Goal: Find specific page/section: Find specific page/section

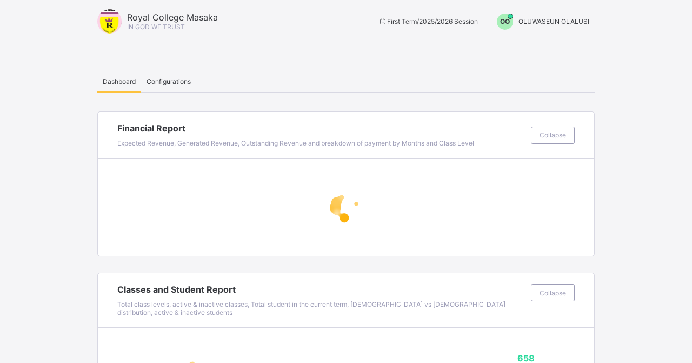
click at [509, 18] on div "OO" at bounding box center [505, 22] width 16 height 16
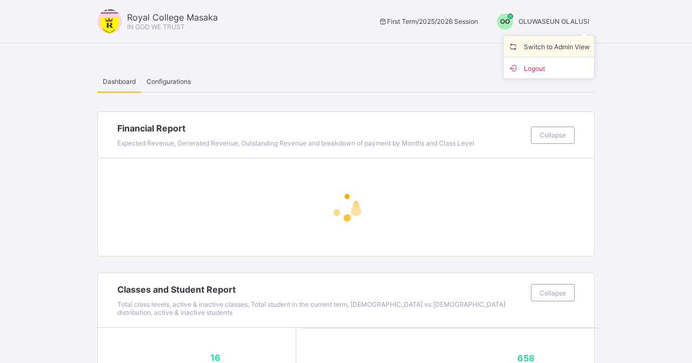
click at [532, 45] on span "Switch to Admin View" at bounding box center [548, 46] width 82 height 12
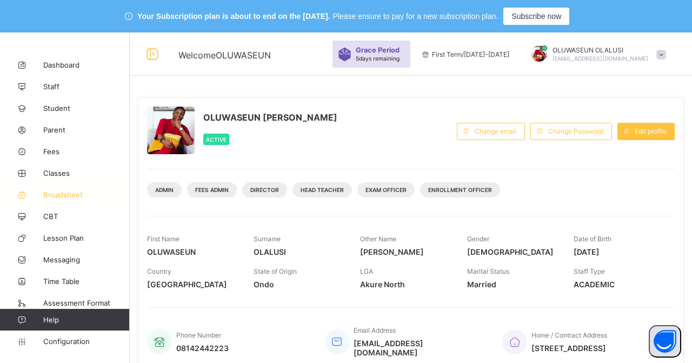
click at [72, 191] on span "Broadsheet" at bounding box center [86, 194] width 86 height 9
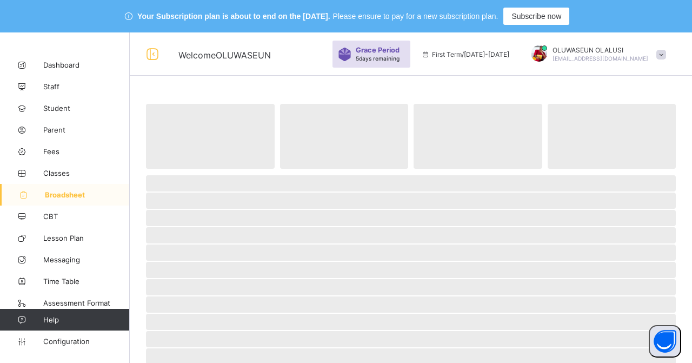
click at [72, 191] on span "Broadsheet" at bounding box center [87, 194] width 85 height 9
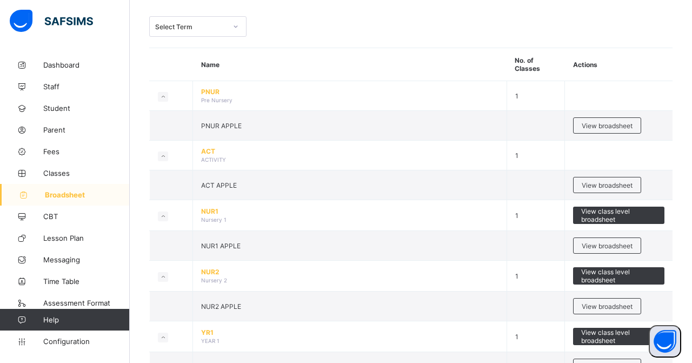
scroll to position [108, 0]
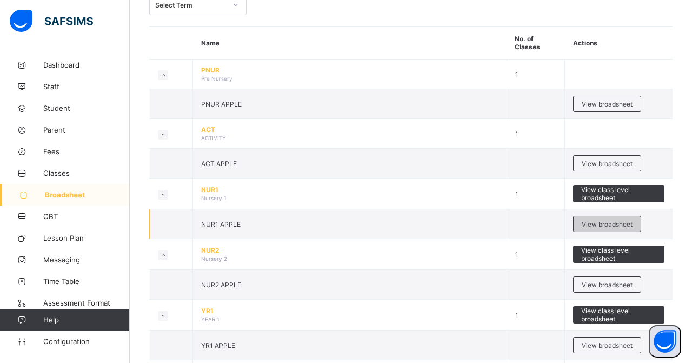
click at [619, 223] on span "View broadsheet" at bounding box center [606, 224] width 51 height 8
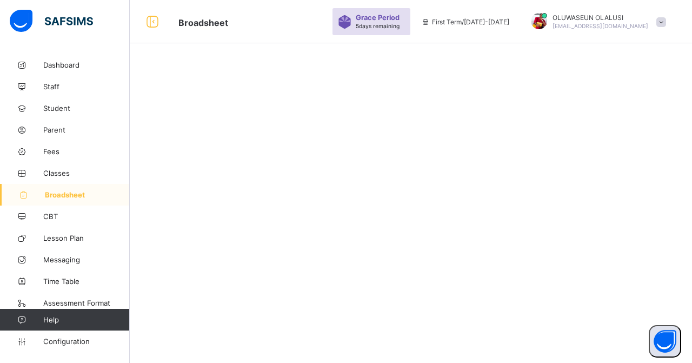
scroll to position [32, 0]
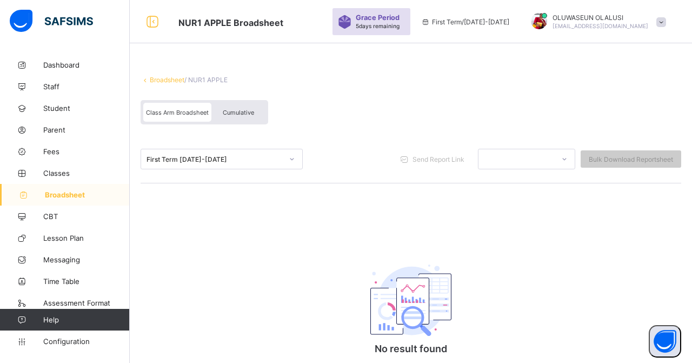
click at [236, 108] on div "Cumulative" at bounding box center [238, 112] width 54 height 19
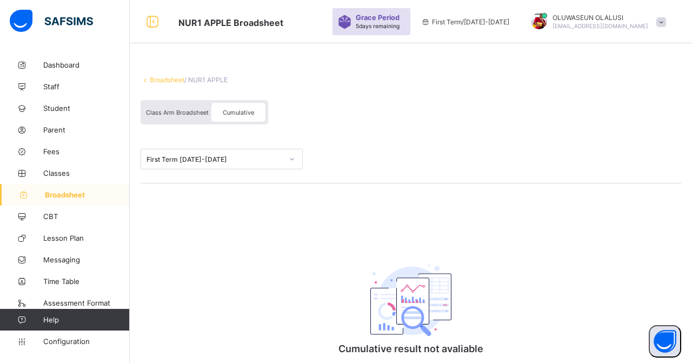
click at [182, 111] on span "Class Arm Broadsheet" at bounding box center [177, 113] width 63 height 8
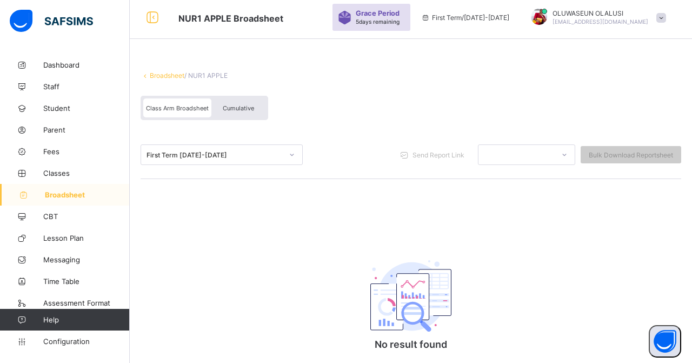
scroll to position [0, 0]
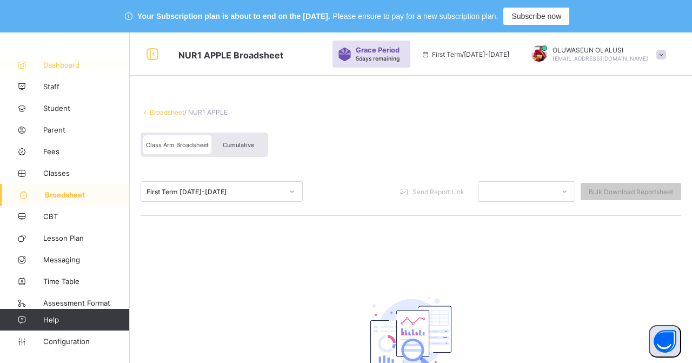
click at [70, 70] on link "Dashboard" at bounding box center [65, 65] width 130 height 22
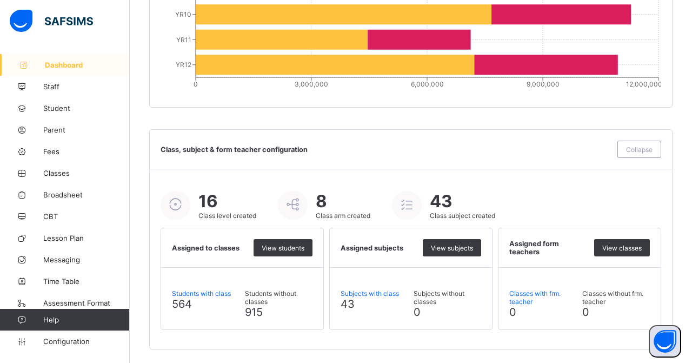
scroll to position [1238, 0]
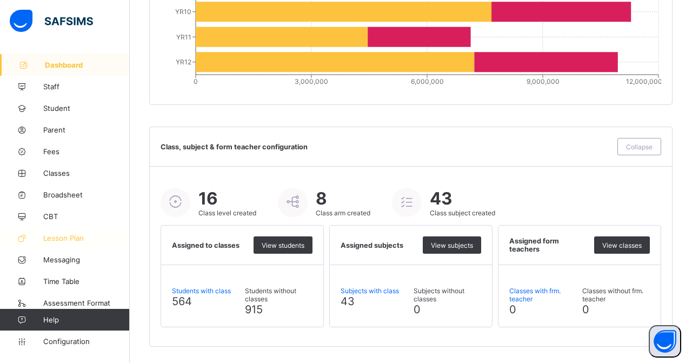
click at [65, 240] on span "Lesson Plan" at bounding box center [86, 237] width 86 height 9
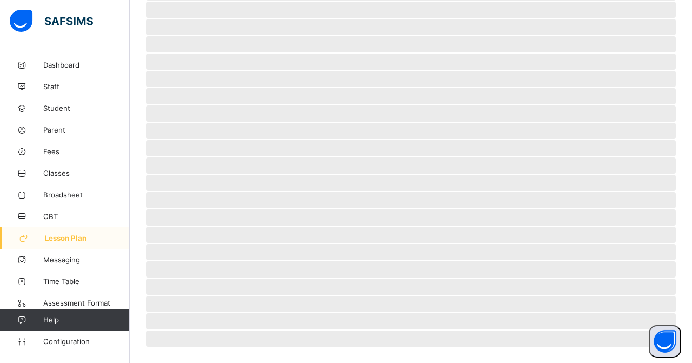
scroll to position [260, 0]
click at [66, 262] on span "Messaging" at bounding box center [86, 259] width 86 height 9
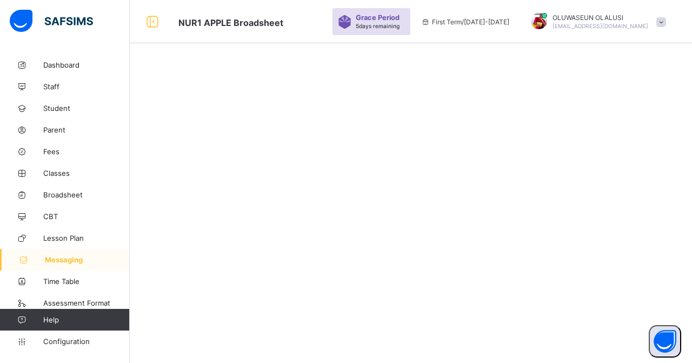
scroll to position [32, 0]
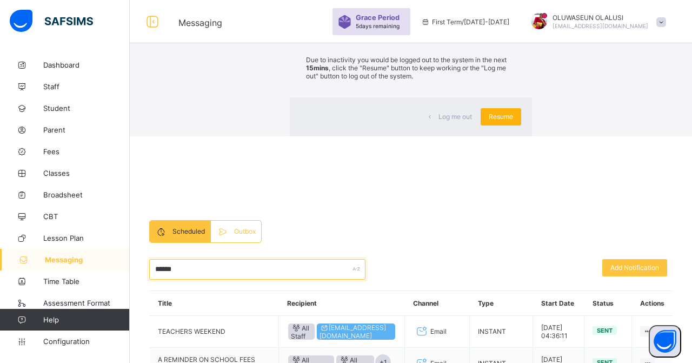
type input "******"
click at [480, 125] on div "Resume" at bounding box center [500, 116] width 41 height 17
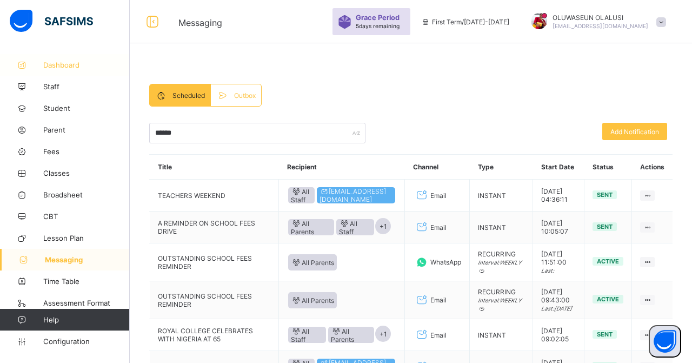
click at [63, 65] on span "Dashboard" at bounding box center [86, 65] width 86 height 9
